Goal: Information Seeking & Learning: Check status

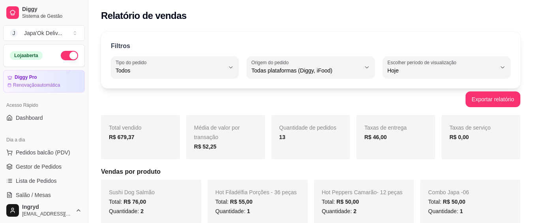
select select "ALL"
select select "0"
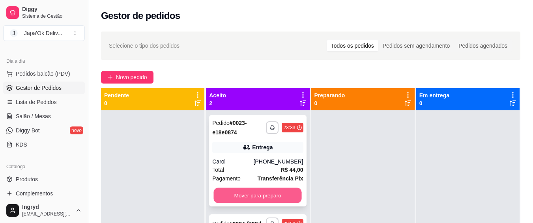
click at [236, 195] on button "Mover para preparo" at bounding box center [258, 195] width 88 height 15
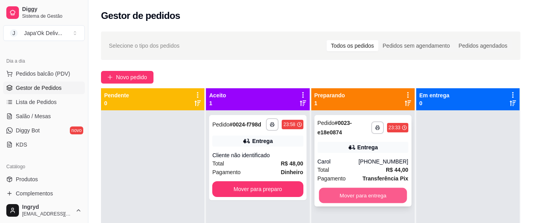
click at [343, 192] on button "Mover para entrega" at bounding box center [363, 195] width 88 height 15
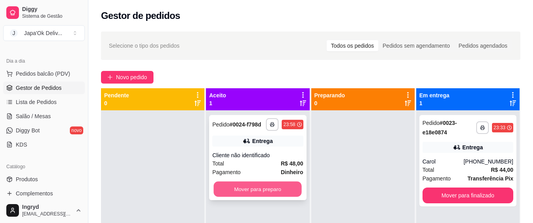
click at [261, 185] on button "Mover para preparo" at bounding box center [258, 189] width 88 height 15
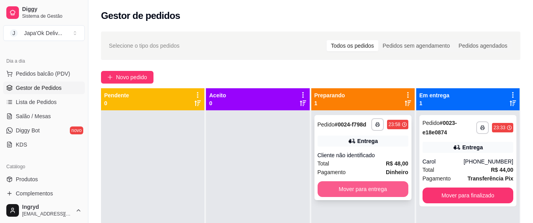
click at [370, 193] on button "Mover para entrega" at bounding box center [363, 190] width 91 height 16
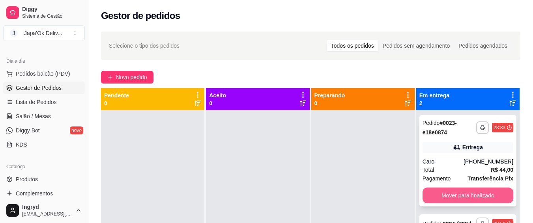
click at [432, 198] on button "Mover para finalizado" at bounding box center [468, 196] width 91 height 16
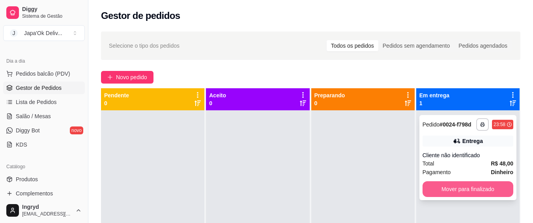
click at [430, 186] on button "Mover para finalizado" at bounding box center [468, 190] width 91 height 16
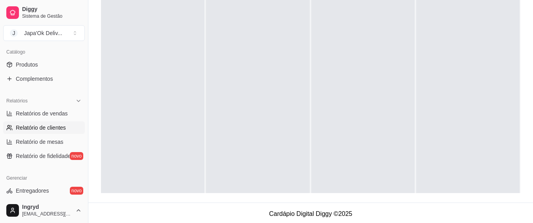
scroll to position [237, 0]
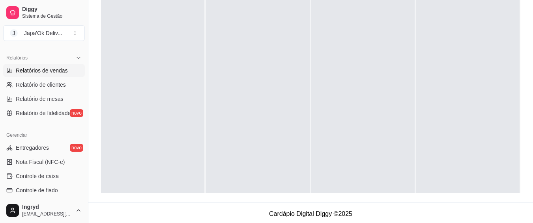
click at [59, 69] on span "Relatórios de vendas" at bounding box center [42, 71] width 52 height 8
select select "ALL"
select select "0"
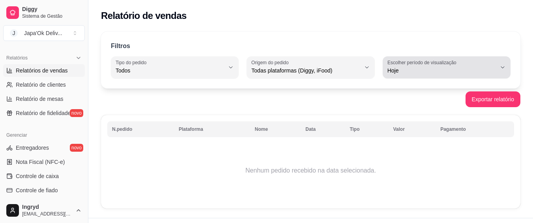
click at [421, 73] on span "Hoje" at bounding box center [442, 71] width 109 height 8
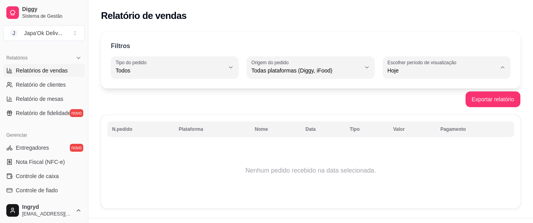
click at [419, 104] on span "Ontem" at bounding box center [442, 103] width 103 height 8
type input "1"
select select "1"
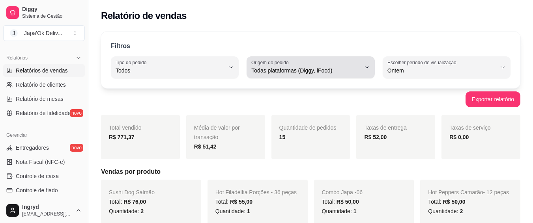
click at [280, 70] on span "Todas plataformas (Diggy, iFood)" at bounding box center [306, 71] width 109 height 8
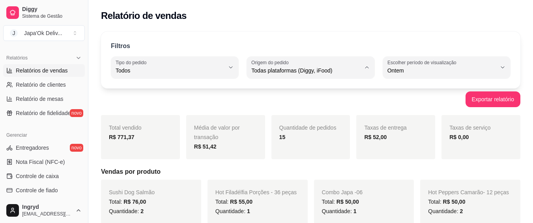
click at [272, 113] on span "iFood" at bounding box center [306, 116] width 103 height 8
type input "IFOOD"
select select "IFOOD"
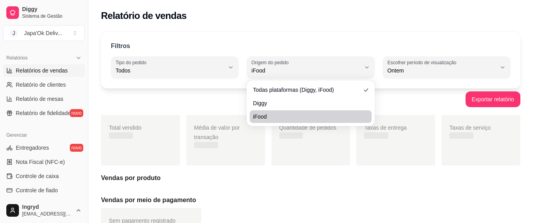
scroll to position [8, 0]
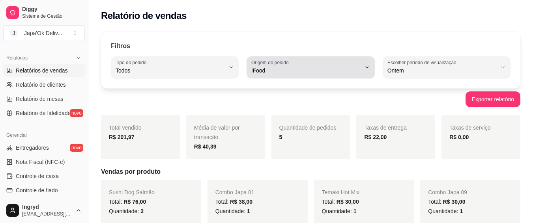
click at [288, 72] on span "iFood" at bounding box center [306, 71] width 109 height 8
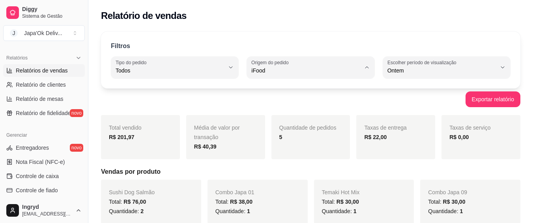
click at [295, 90] on span "Todas plataformas (Diggy, iFood)" at bounding box center [306, 90] width 103 height 8
type input "ALL"
select select "ALL"
click at [129, 137] on div "Total vendido R$ 771,37" at bounding box center [140, 137] width 79 height 44
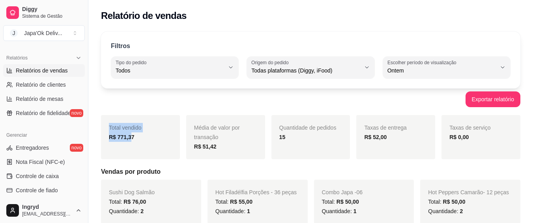
click at [153, 146] on div "Total vendido R$ 771,37" at bounding box center [140, 137] width 79 height 44
click at [278, 136] on div "Quantidade de pedidos 15" at bounding box center [311, 137] width 79 height 44
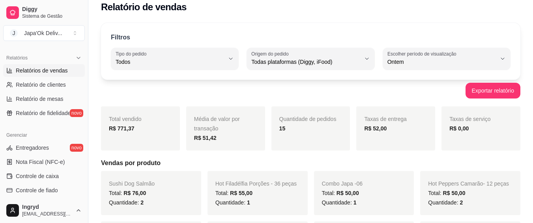
scroll to position [0, 0]
